Goal: Information Seeking & Learning: Learn about a topic

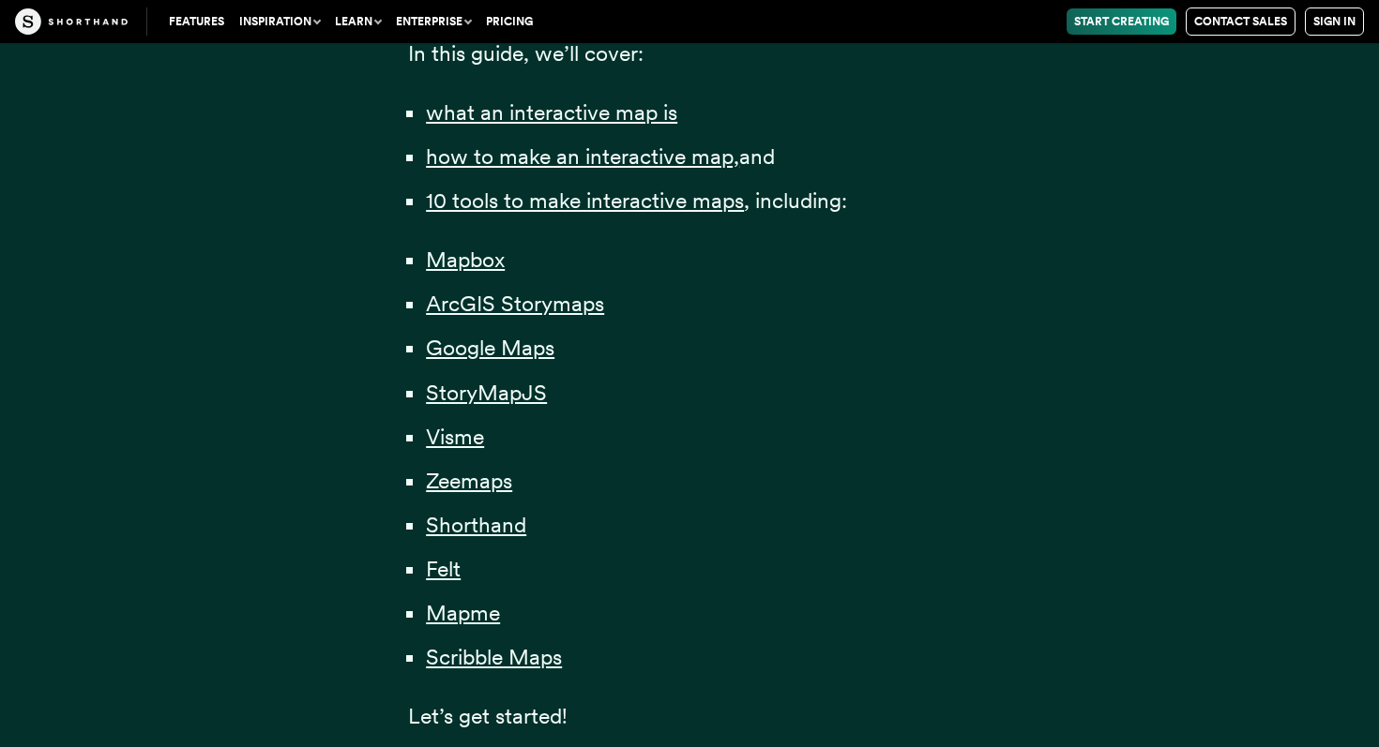
scroll to position [1367, 0]
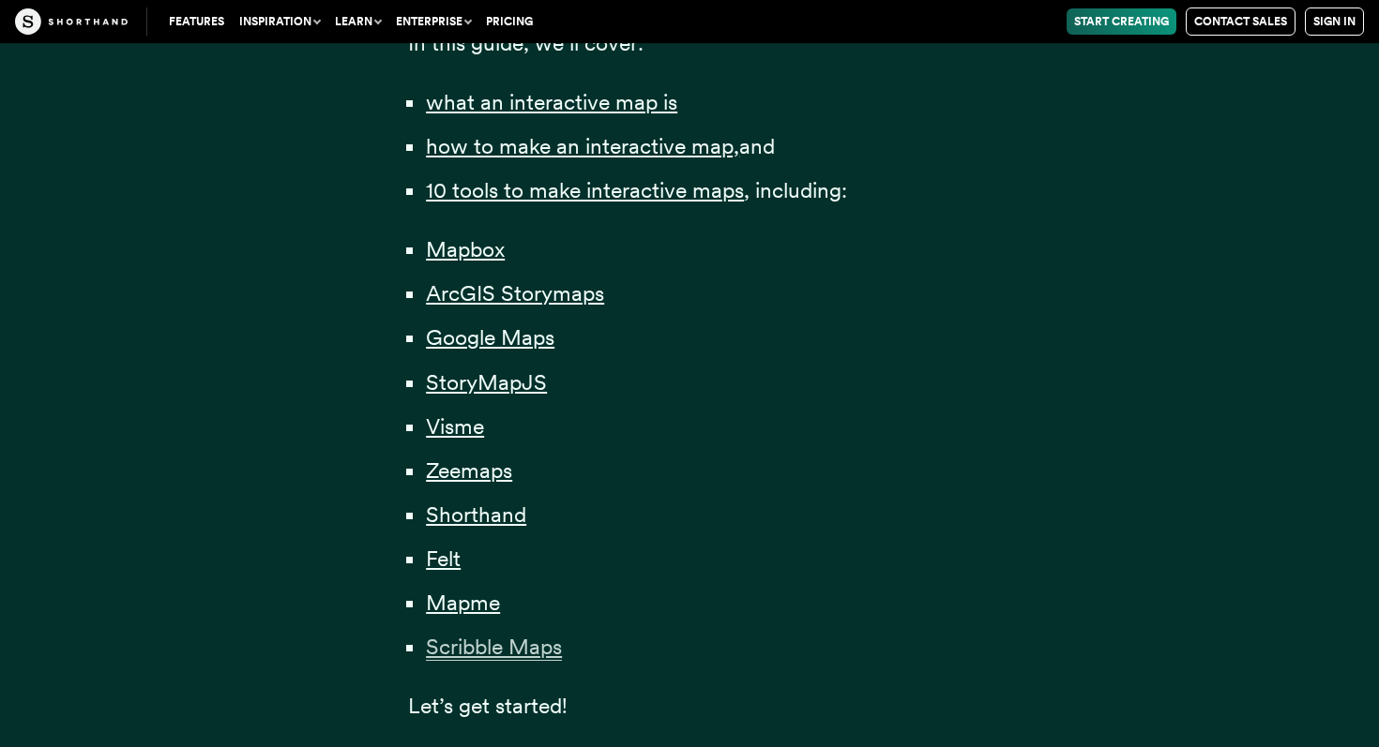
click at [534, 654] on span "Scribble Maps" at bounding box center [494, 647] width 136 height 27
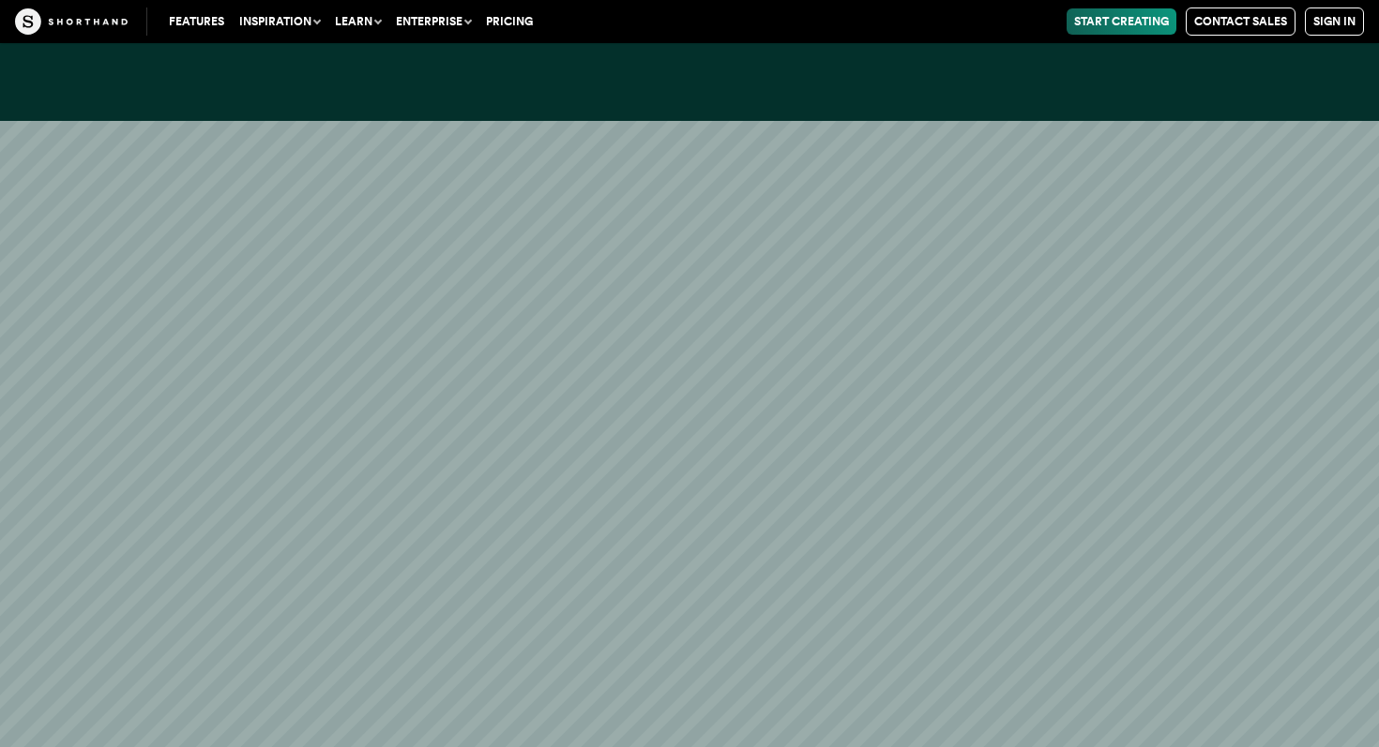
scroll to position [43179, 0]
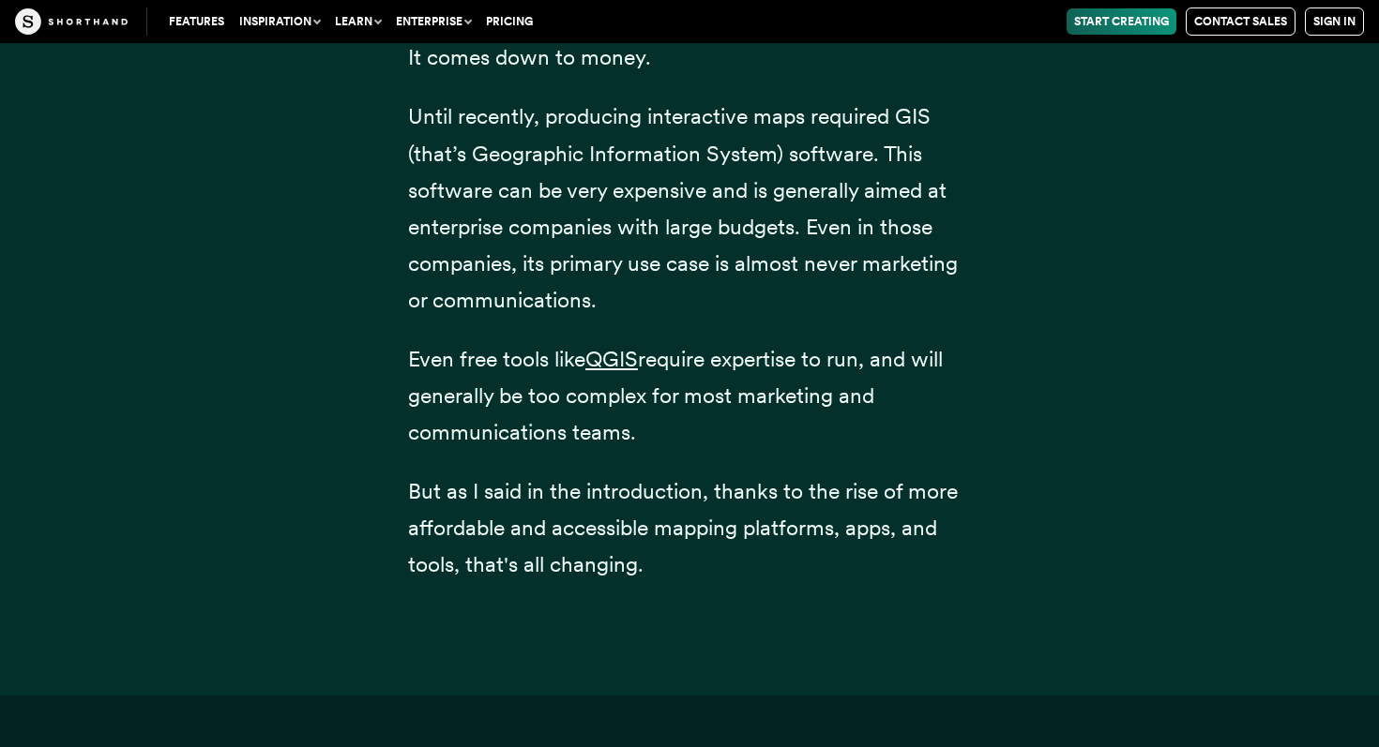
scroll to position [1367, 0]
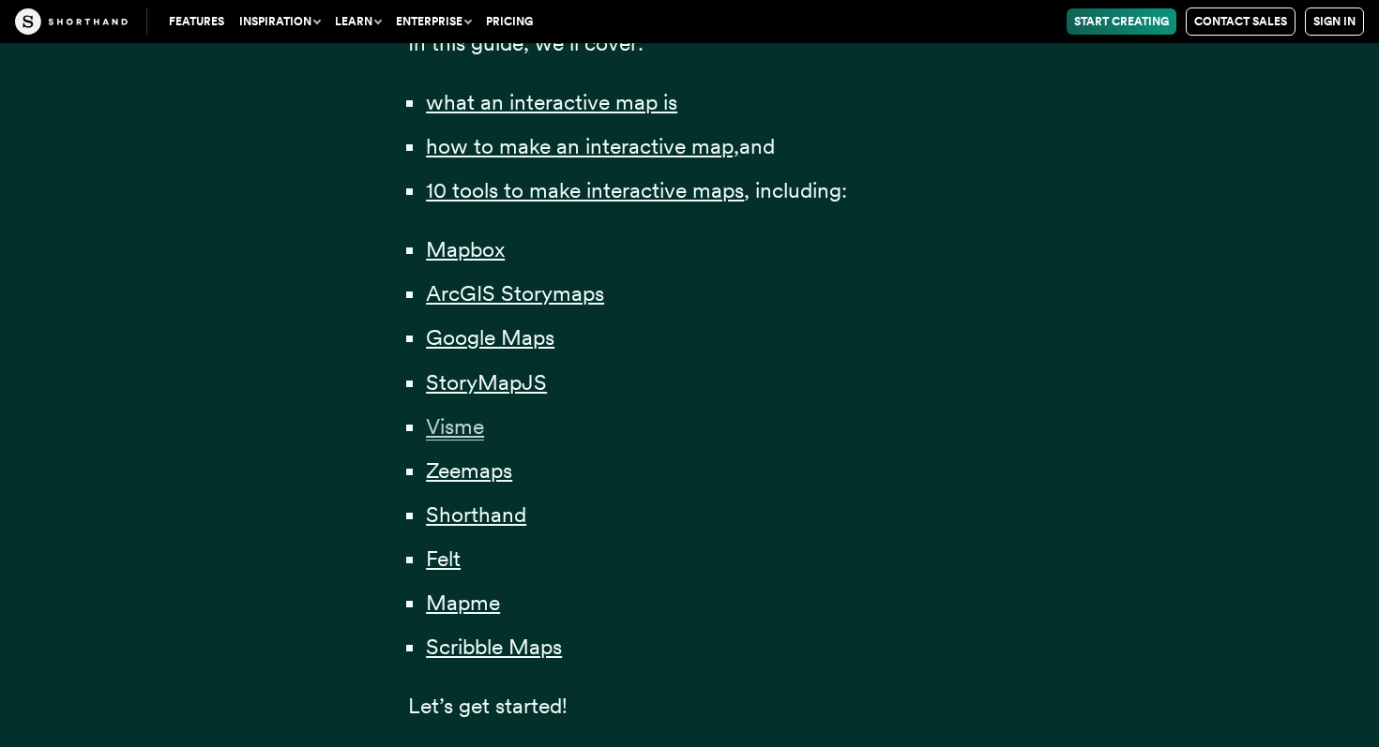
click at [436, 427] on span "Visme" at bounding box center [455, 427] width 58 height 27
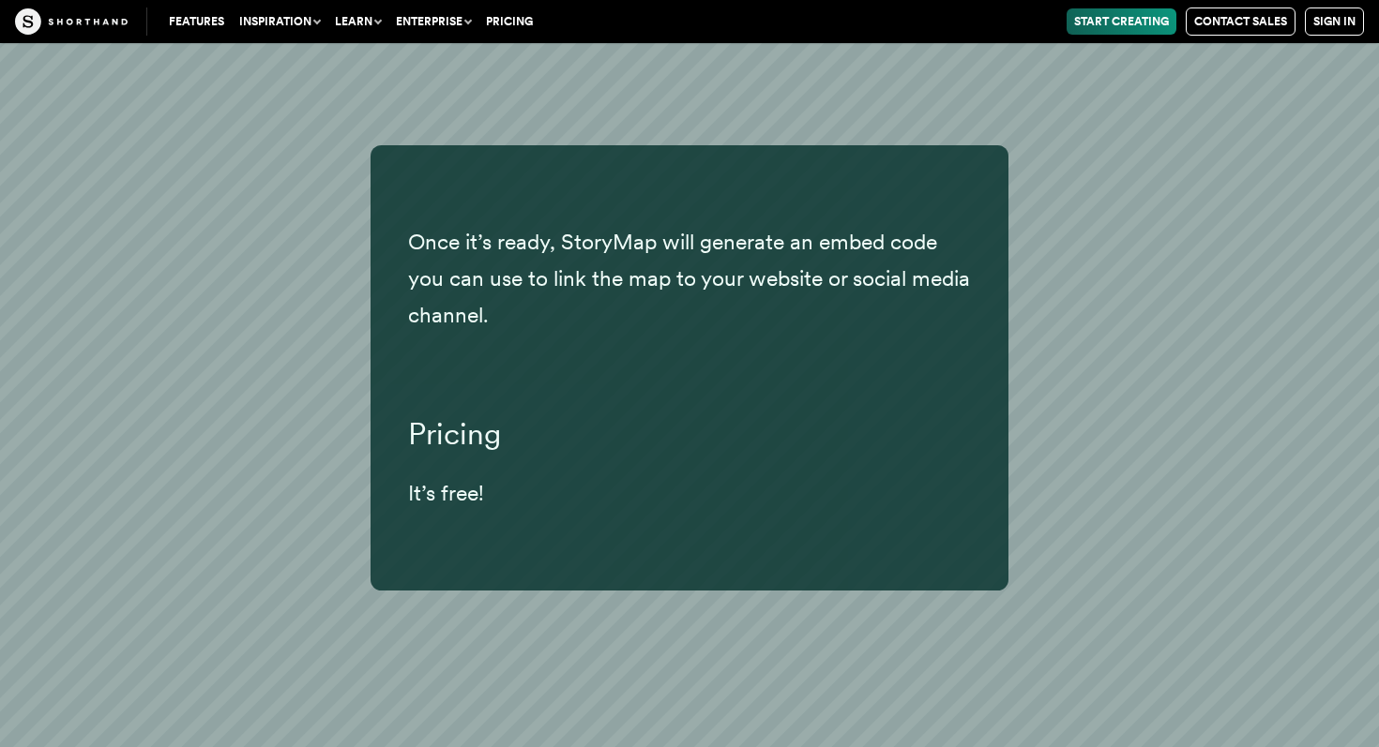
scroll to position [24544, 0]
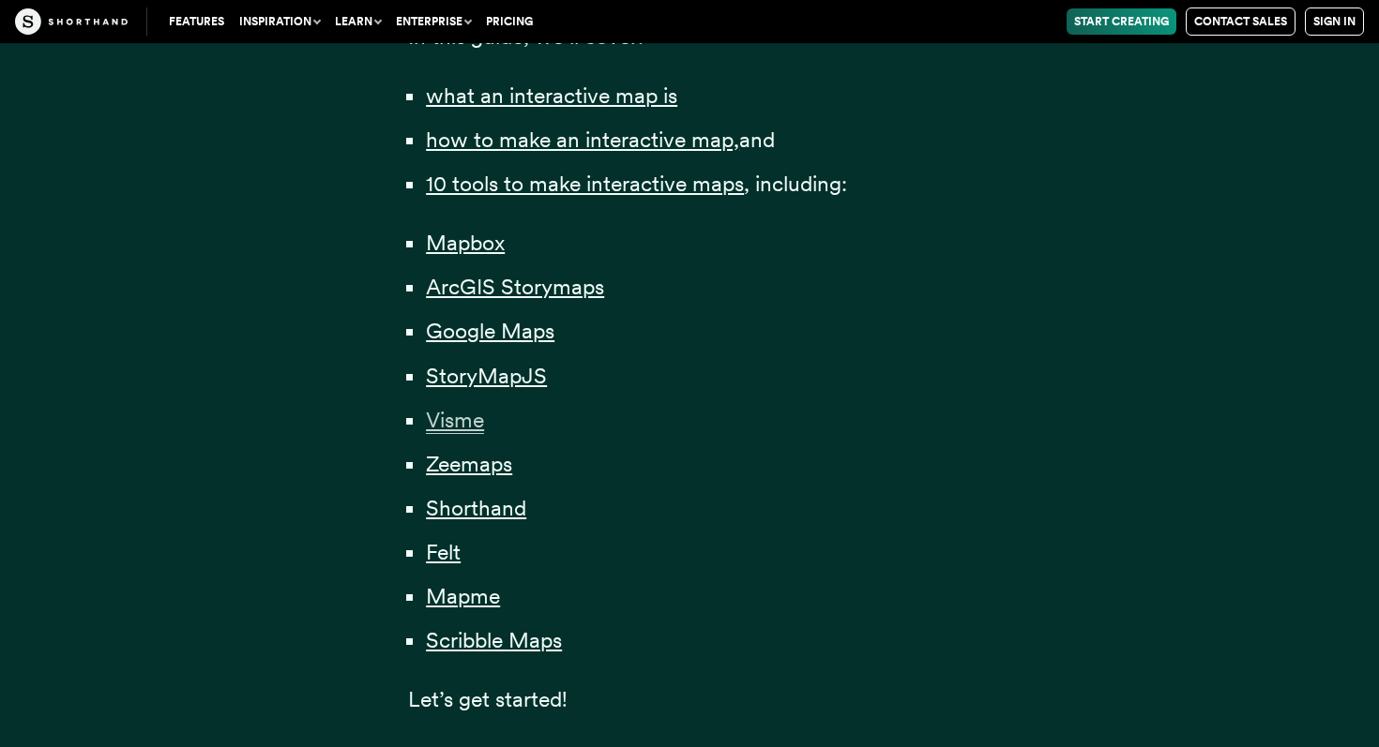
scroll to position [1367, 0]
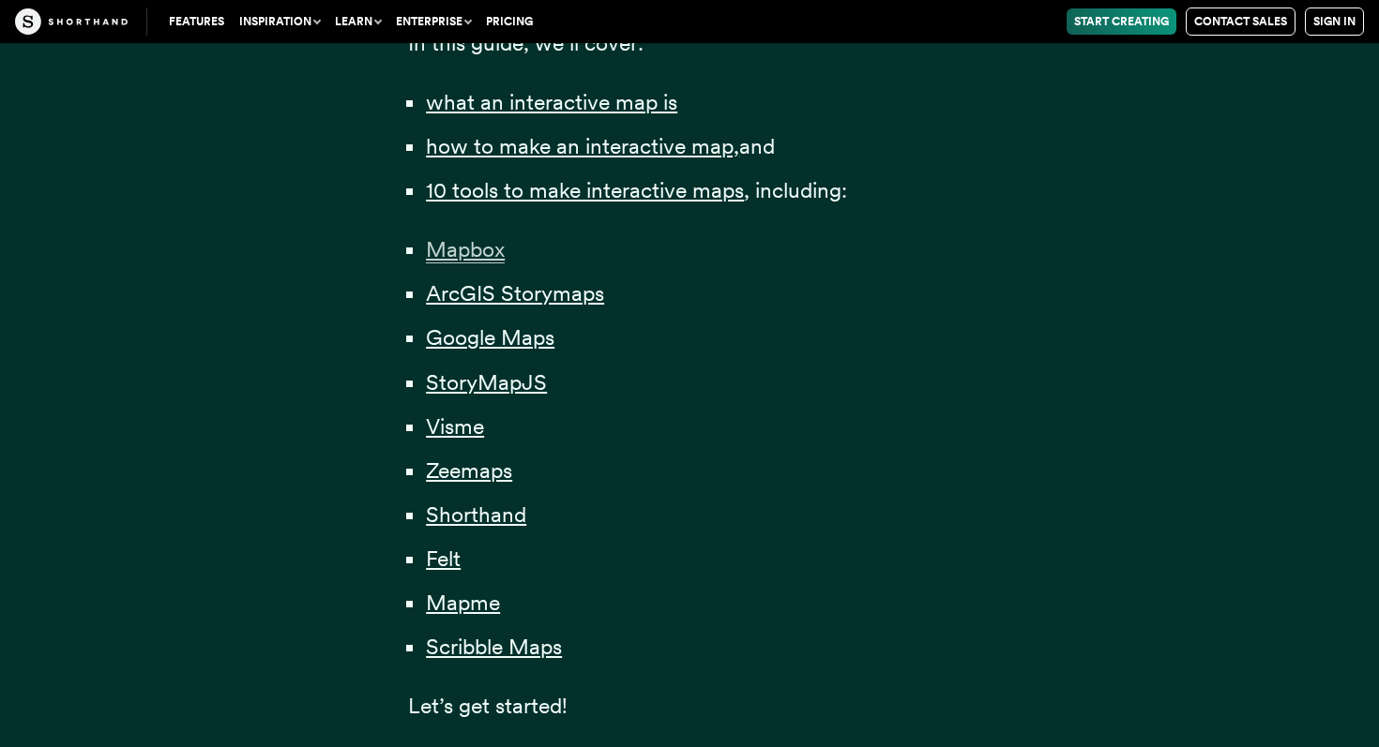
click at [463, 251] on span "Mapbox" at bounding box center [465, 249] width 79 height 27
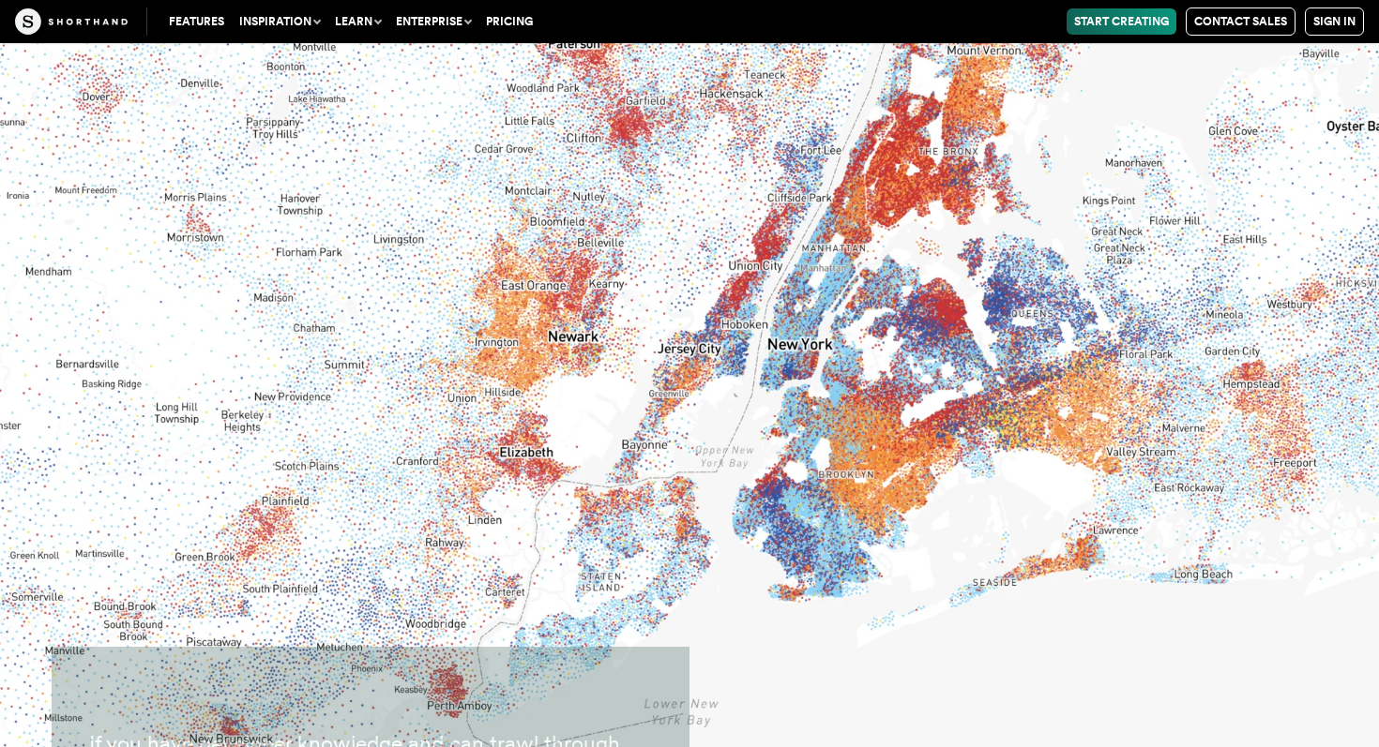
scroll to position [9711, 0]
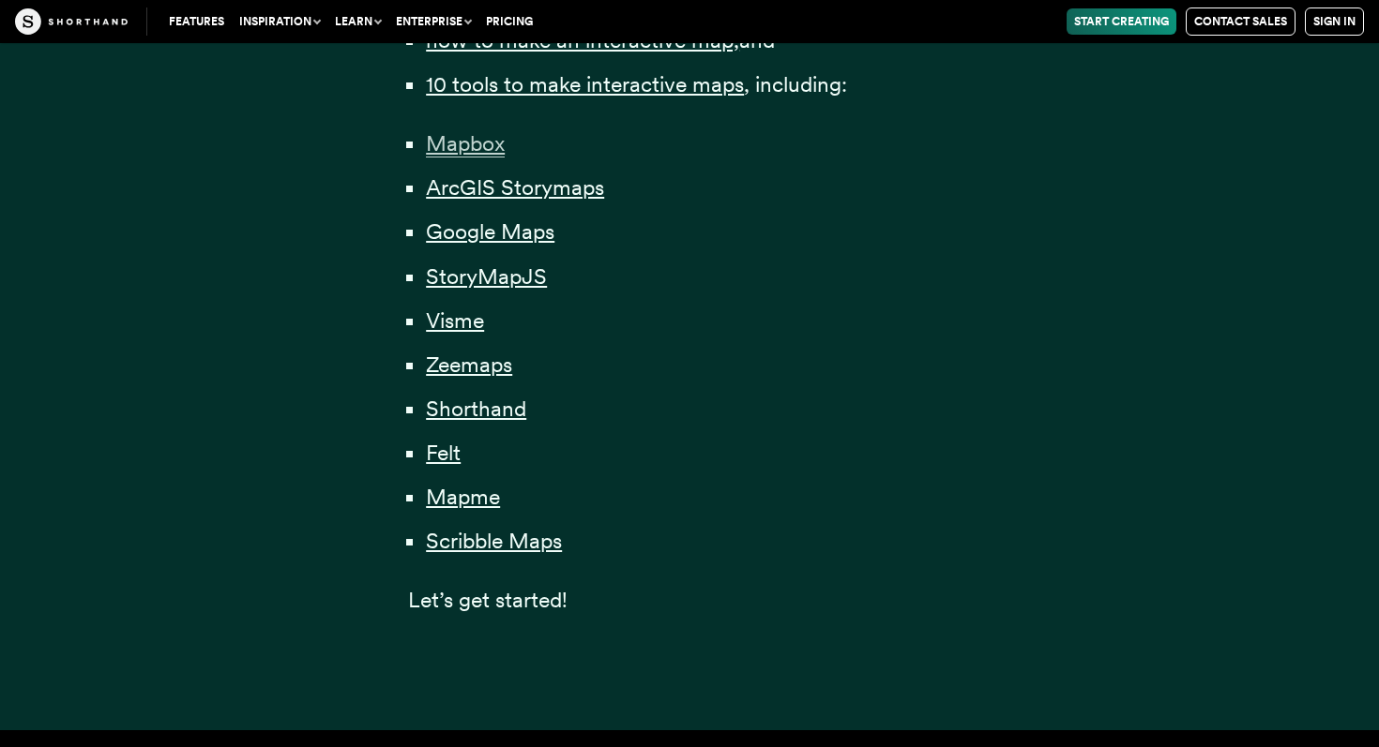
scroll to position [1367, 0]
